Goal: Obtain resource: Obtain resource

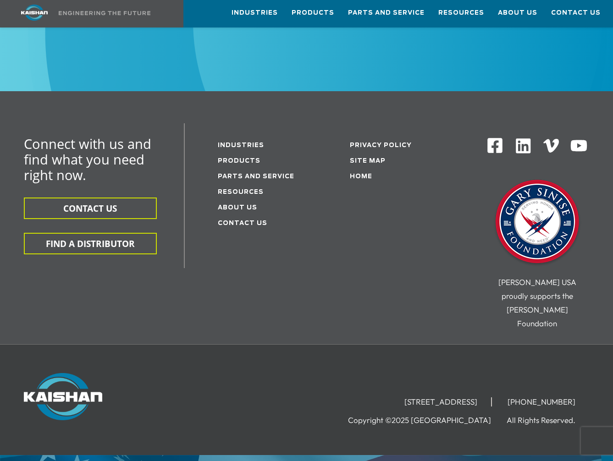
scroll to position [1560, 0]
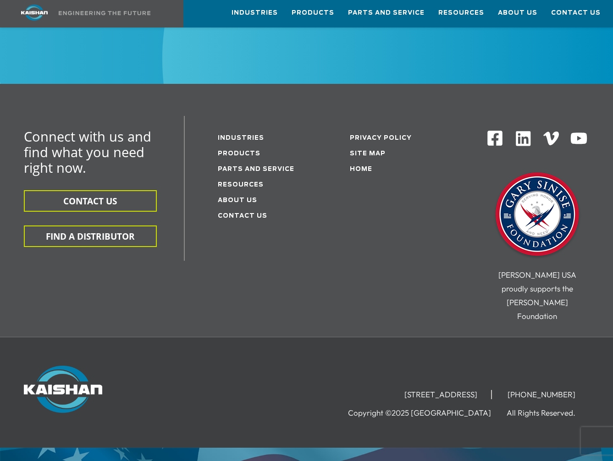
click at [228, 145] on li "Products" at bounding box center [260, 153] width 84 height 16
click at [229, 151] on link "Products" at bounding box center [239, 154] width 43 height 6
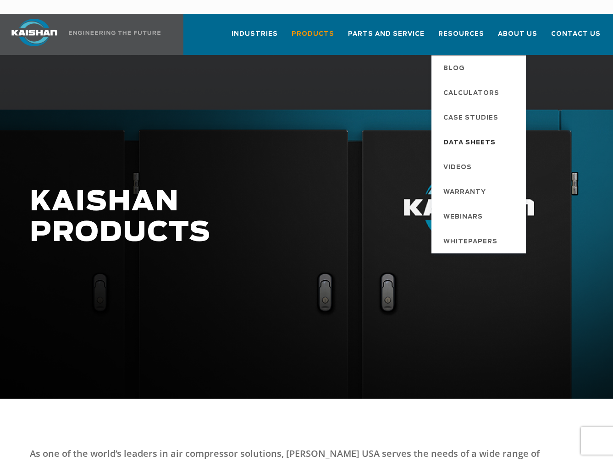
click at [463, 135] on span "Data Sheets" at bounding box center [470, 143] width 52 height 16
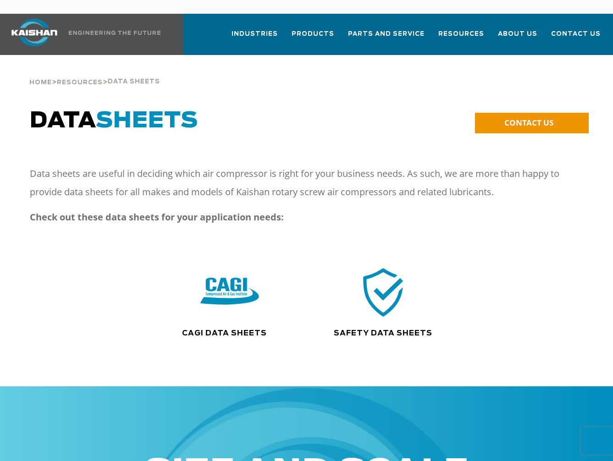
click at [227, 285] on img at bounding box center [230, 292] width 59 height 59
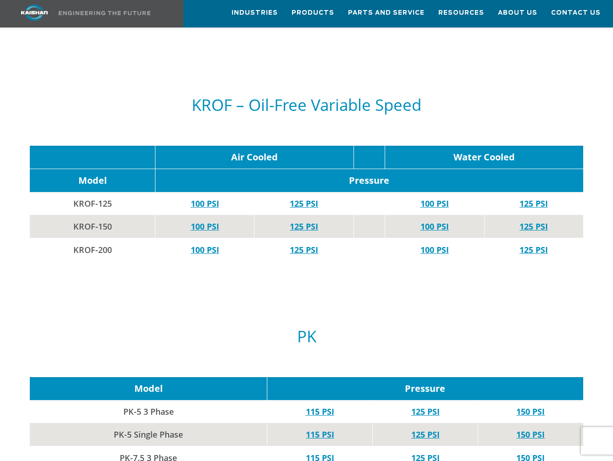
scroll to position [3807, 0]
